Goal: Information Seeking & Learning: Learn about a topic

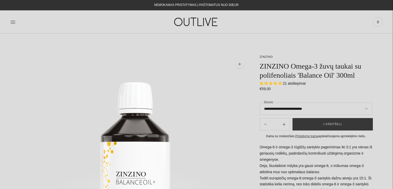
select select "**********"
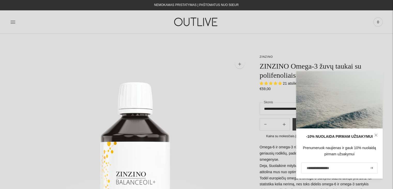
click at [6, 21] on div "PAGRINDINIS PAPILDAI Visi papildai Antioksidantai Dirbantiems ofise Ekologiška …" at bounding box center [196, 22] width 393 height 18
click at [10, 20] on div "PAGRINDINIS PAPILDAI Visi papildai Antioksidantai Dirbantiems ofise Ekologiška …" at bounding box center [196, 22] width 393 height 18
click at [13, 22] on icon at bounding box center [12, 21] width 5 height 5
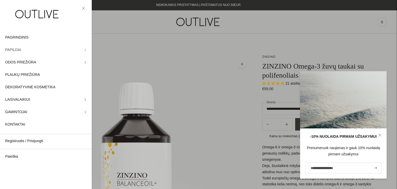
click at [80, 48] on link "PAPILDAI" at bounding box center [46, 50] width 92 height 12
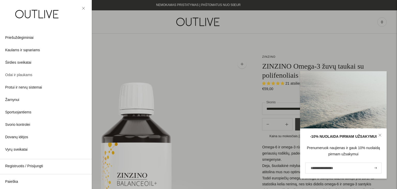
scroll to position [89, 0]
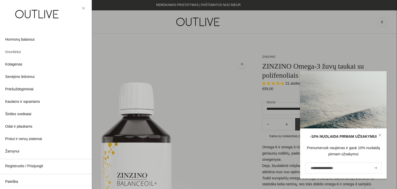
click at [47, 51] on link "Imunitetui" at bounding box center [46, 52] width 92 height 12
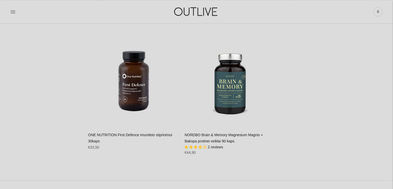
scroll to position [2767, 0]
